Goal: Complete application form: Complete application form

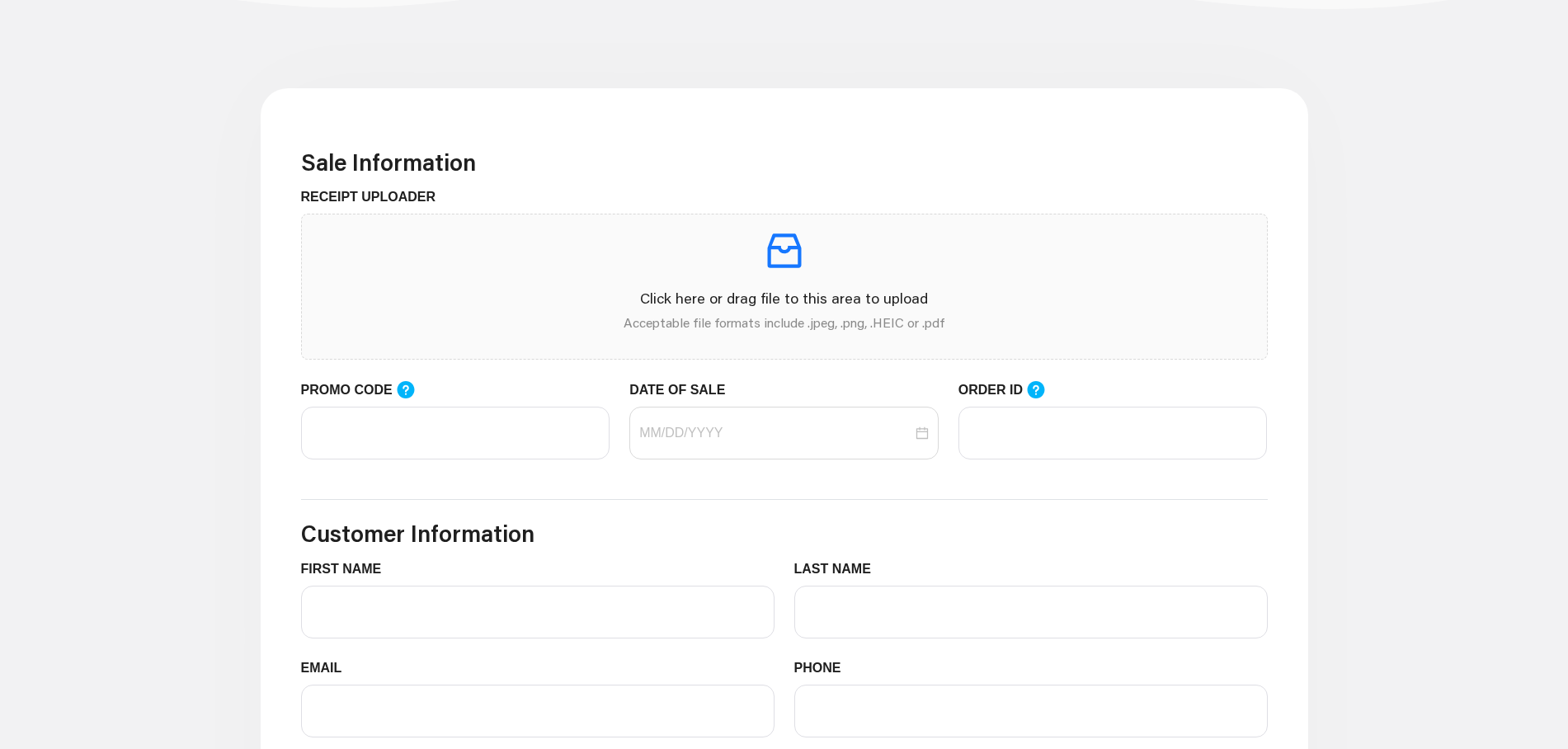
scroll to position [495, 0]
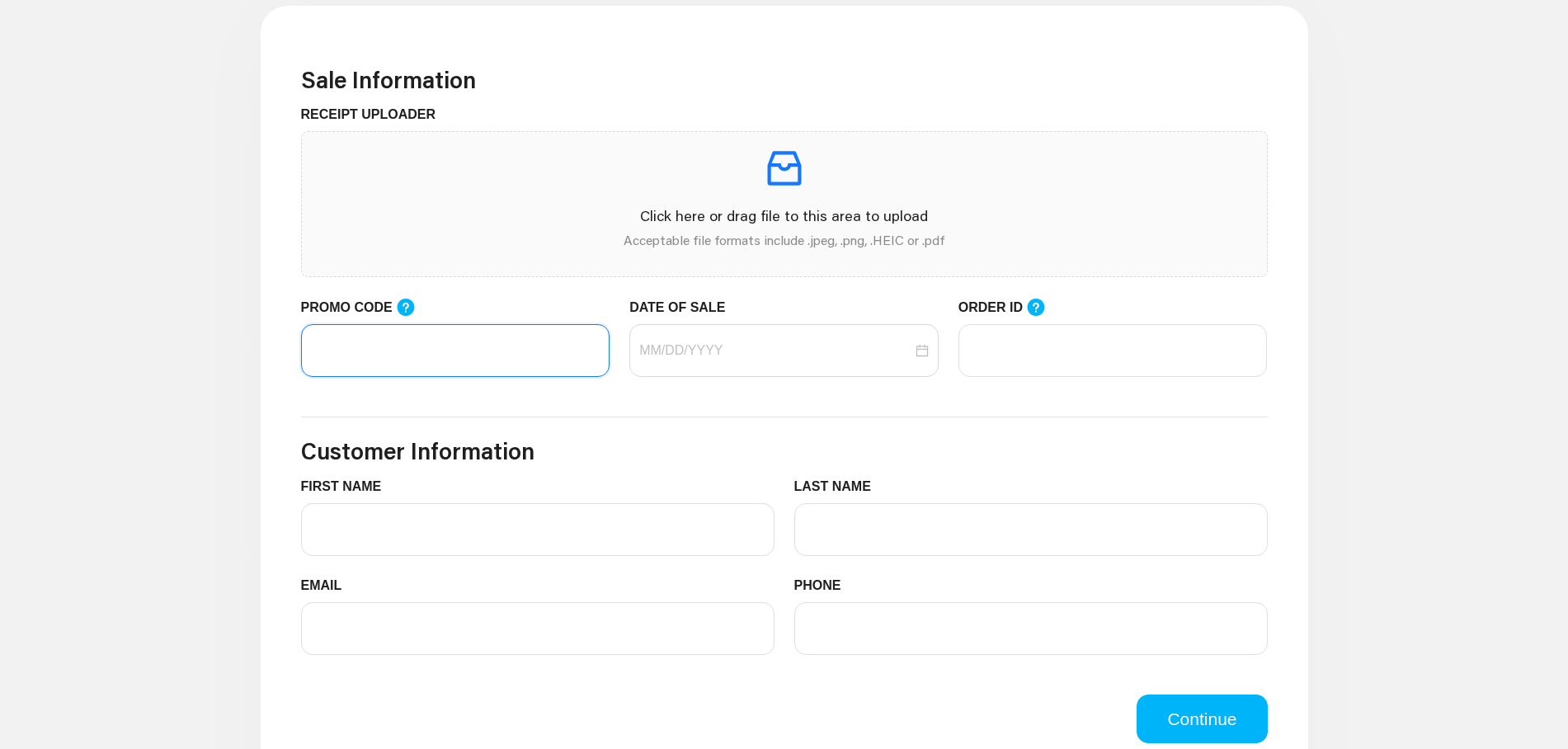
click at [504, 345] on input "PROMO CODE" at bounding box center [455, 351] width 310 height 53
click at [694, 363] on div at bounding box center [784, 351] width 310 height 53
type input "Lifemart20"
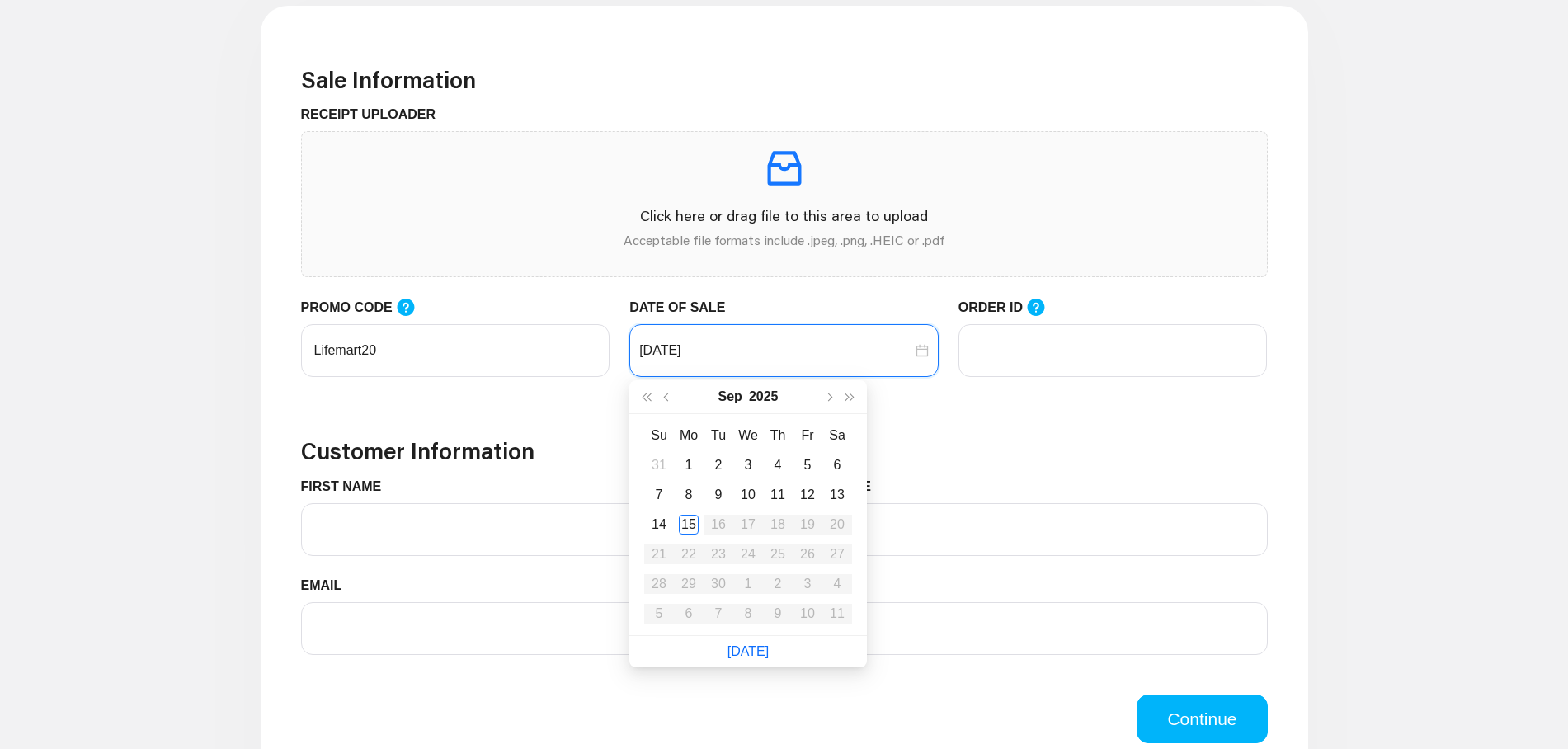
type input "[DATE]"
click at [696, 522] on div "15" at bounding box center [689, 525] width 20 height 20
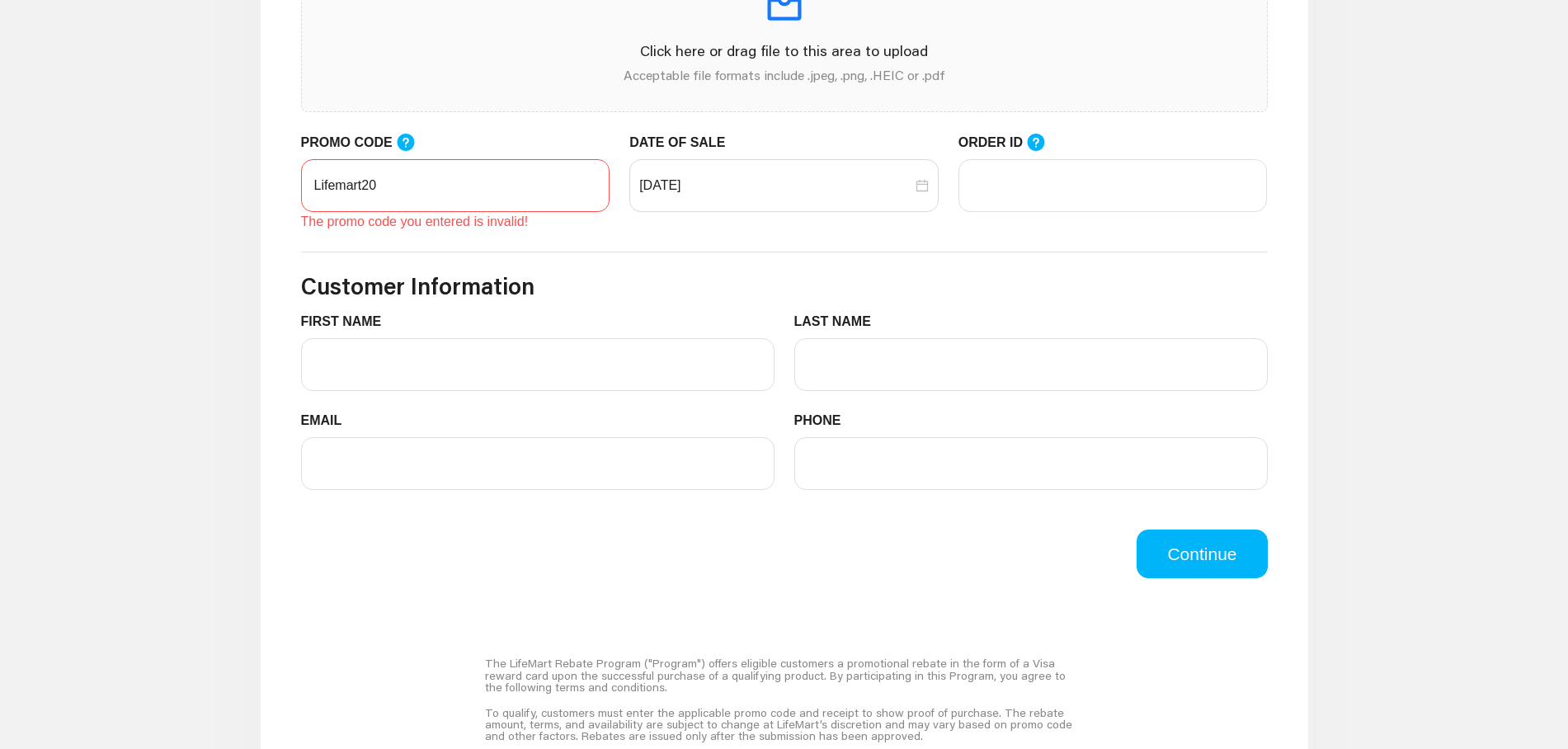
scroll to position [412, 0]
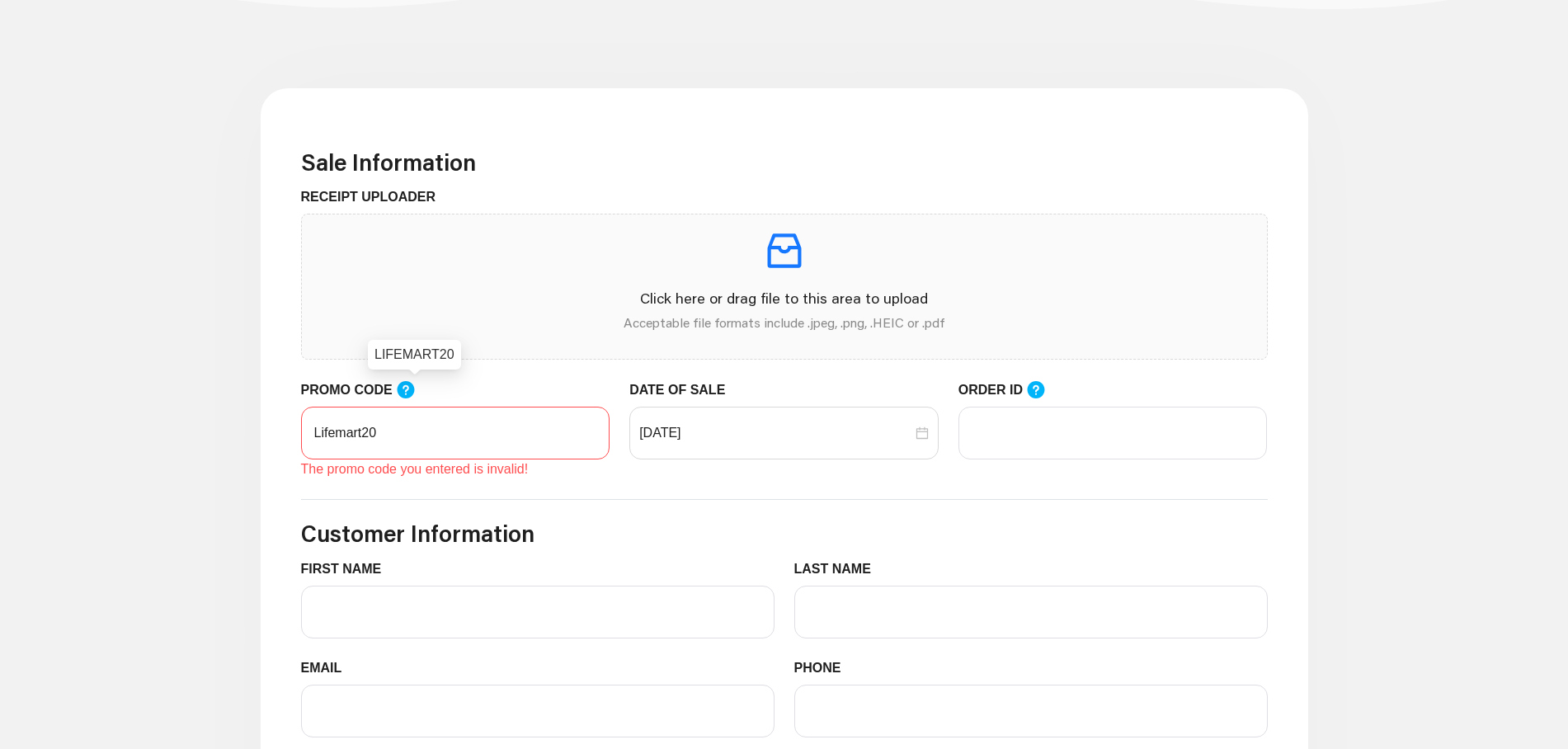
click at [414, 389] on icon at bounding box center [405, 389] width 17 height 17
click at [421, 406] on input "Lifemart20" at bounding box center [455, 432] width 310 height 53
click at [415, 367] on div "RECEIPT UPLOADER Click here or drag file to this area to upload Acceptable file…" at bounding box center [784, 283] width 987 height 192
drag, startPoint x: 387, startPoint y: 434, endPoint x: 301, endPoint y: 434, distance: 86.0
click at [301, 434] on input "Lifemart20" at bounding box center [455, 432] width 310 height 53
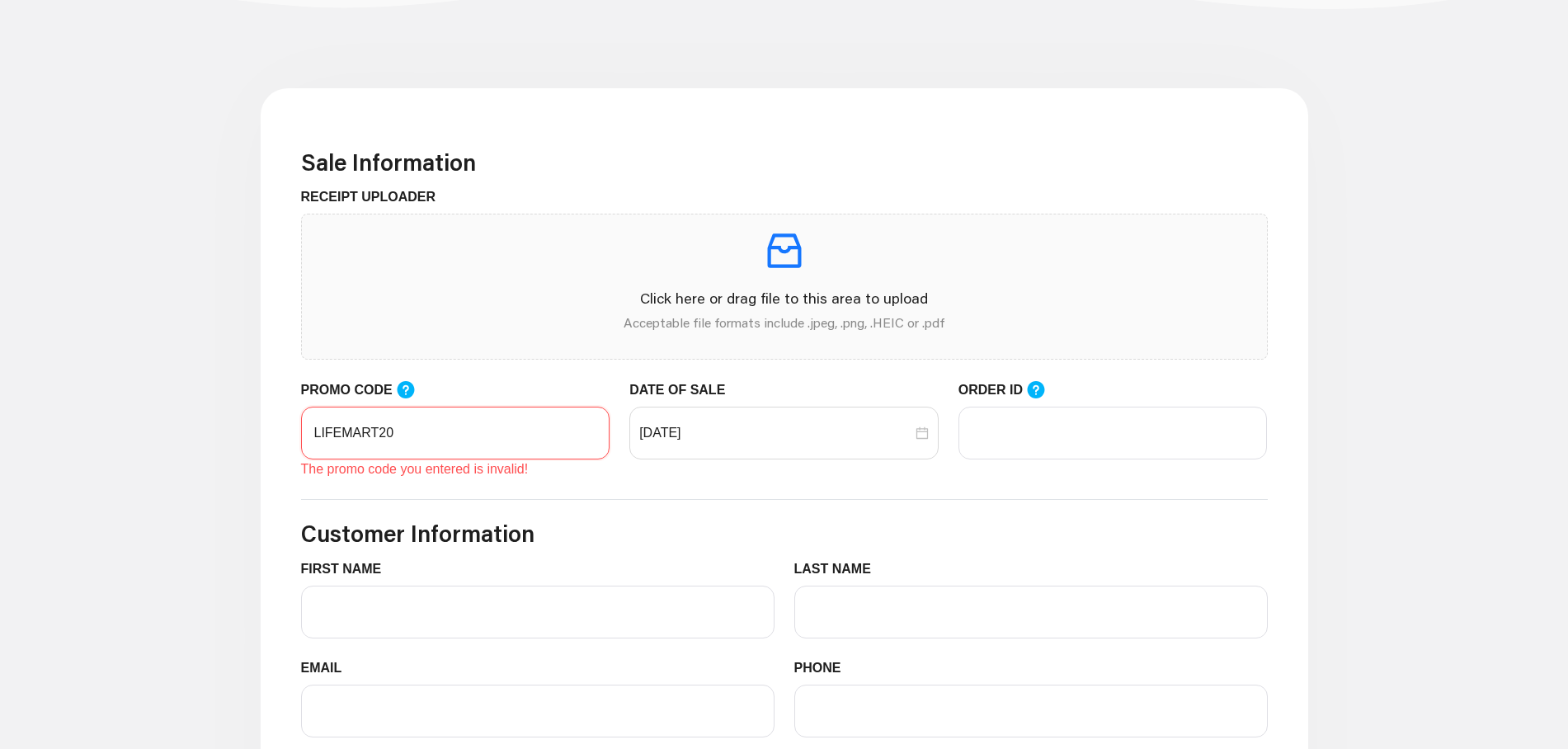
type input "LIFEMART20"
click at [220, 506] on main "Sale Information RECEIPT UPLOADER Click here or drag file to this area to uploa…" at bounding box center [784, 708] width 1568 height 1356
click at [753, 423] on input "[DATE]" at bounding box center [776, 433] width 273 height 20
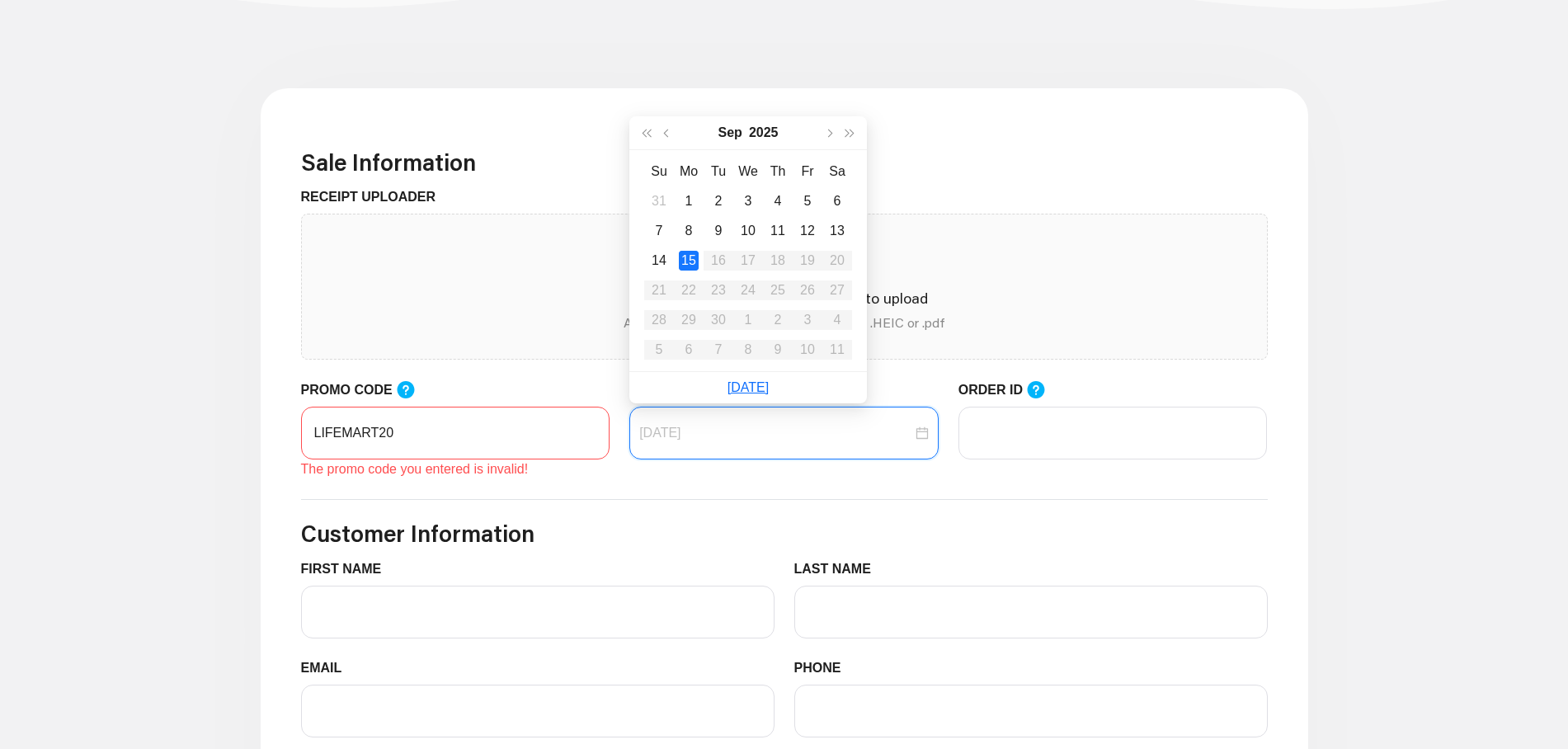
type input "[DATE]"
click at [498, 429] on input "LIFEMART20" at bounding box center [455, 432] width 310 height 53
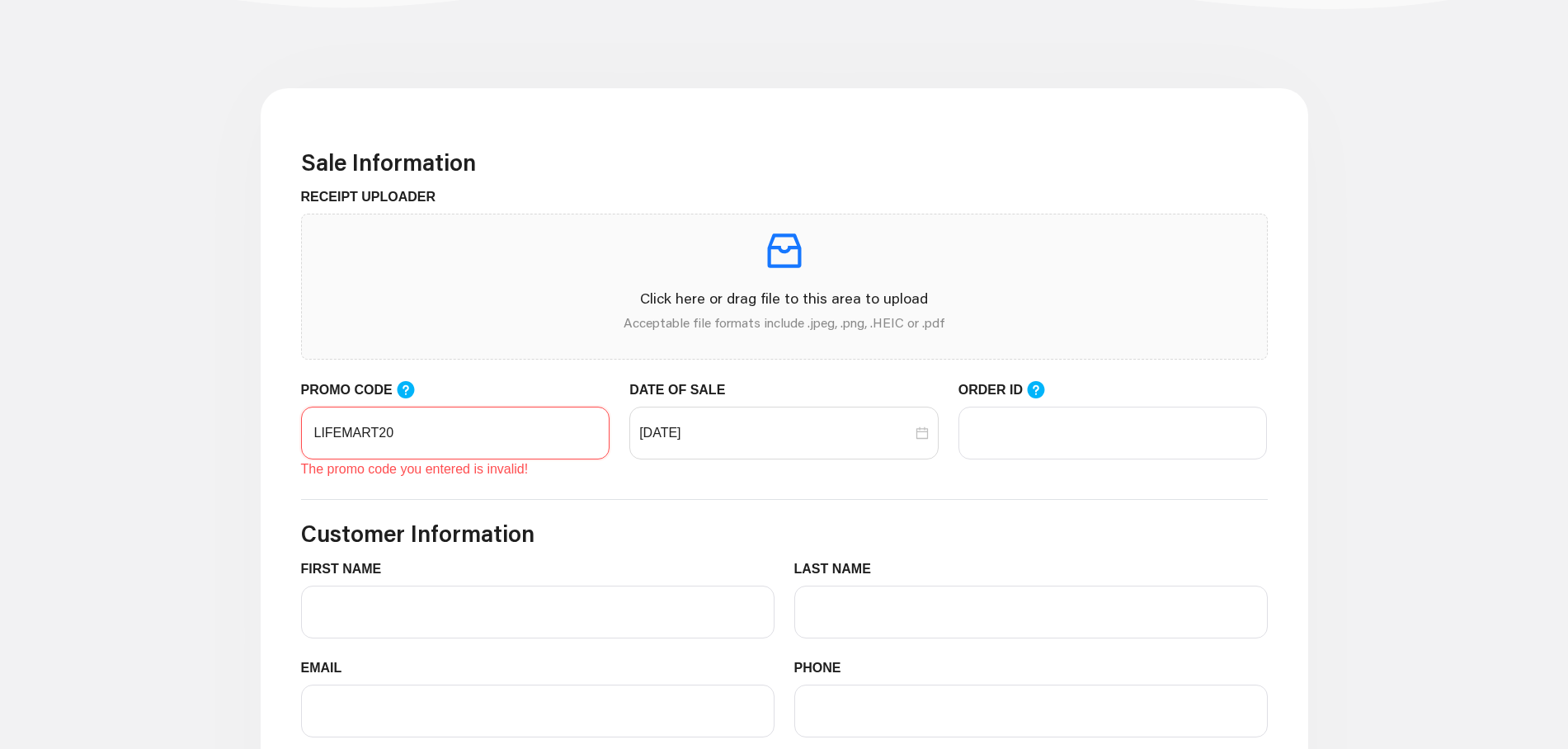
click at [497, 430] on input "LIFEMART20" at bounding box center [455, 432] width 310 height 53
click at [354, 435] on input "PROMO CODE" at bounding box center [455, 432] width 310 height 53
click at [371, 445] on input "PROMO CODE" at bounding box center [455, 432] width 310 height 53
paste input "text"
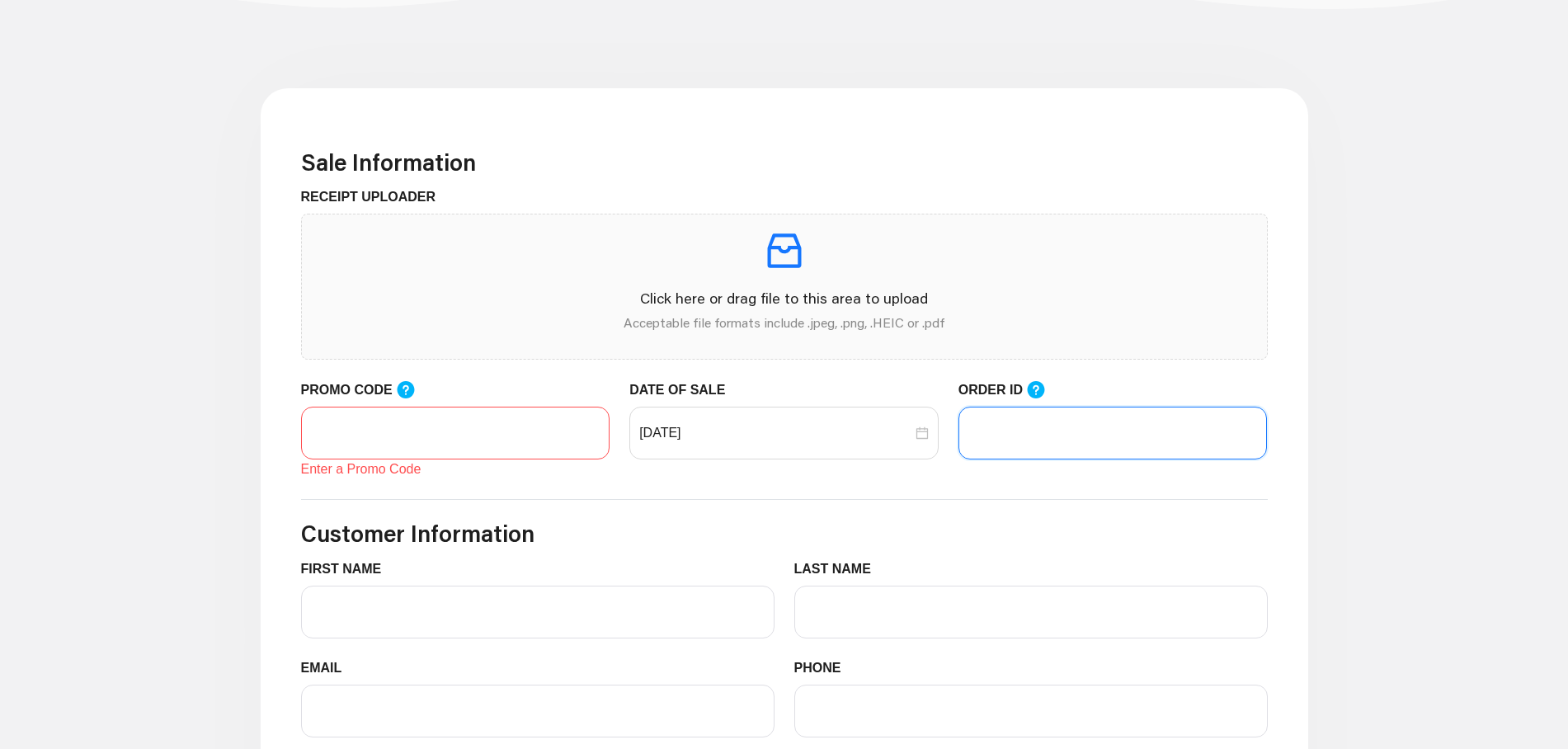
click at [1008, 434] on input "ORDER ID" at bounding box center [1113, 432] width 310 height 53
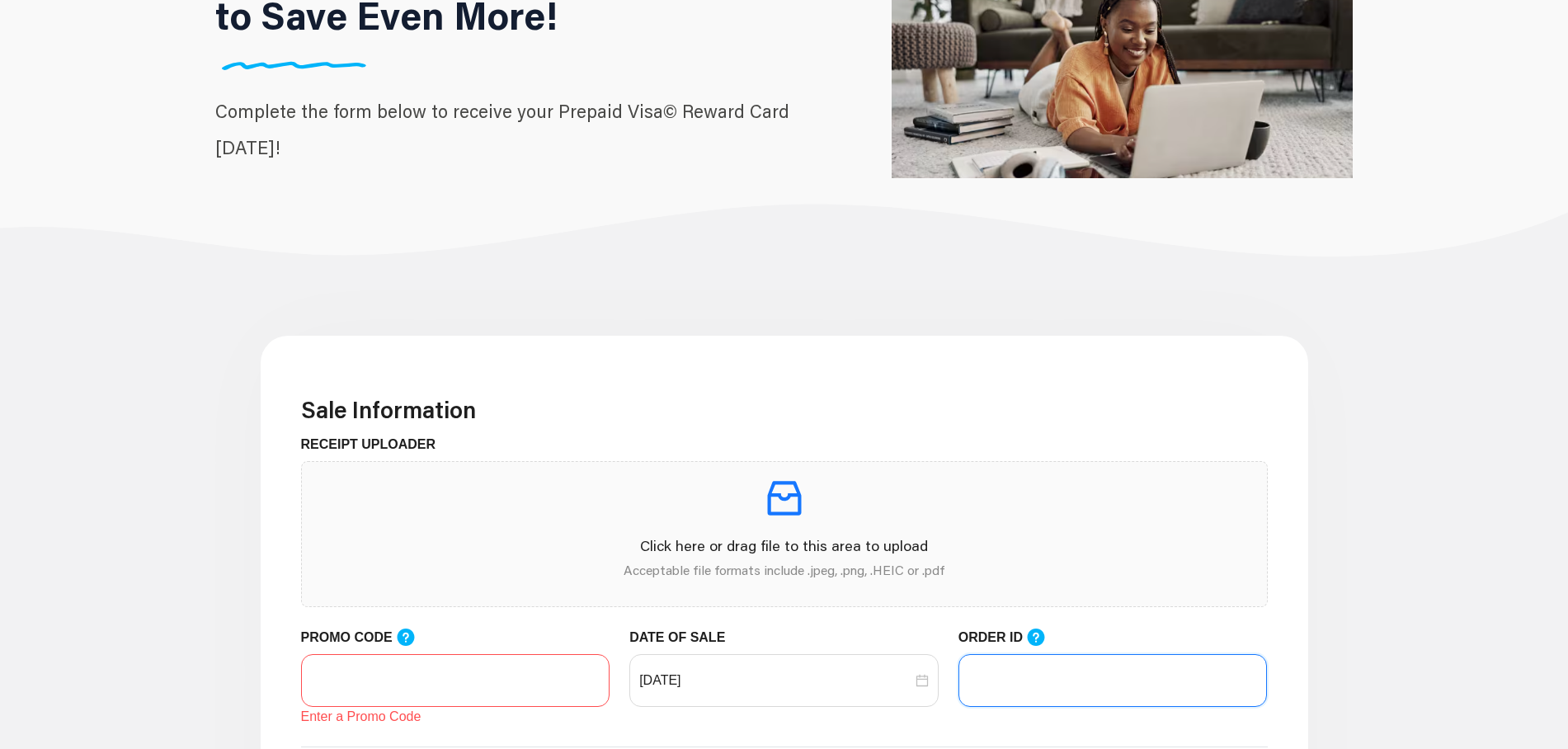
scroll to position [0, 0]
